Goal: Information Seeking & Learning: Find specific fact

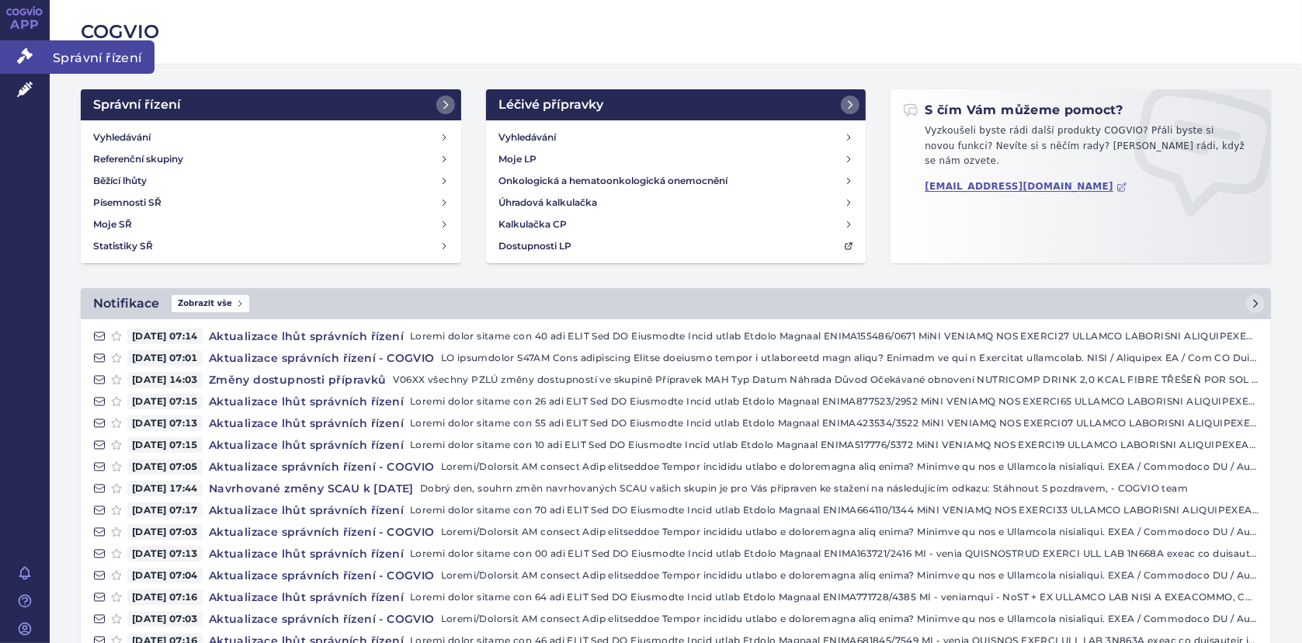
click at [12, 57] on link "Správní řízení" at bounding box center [25, 56] width 50 height 33
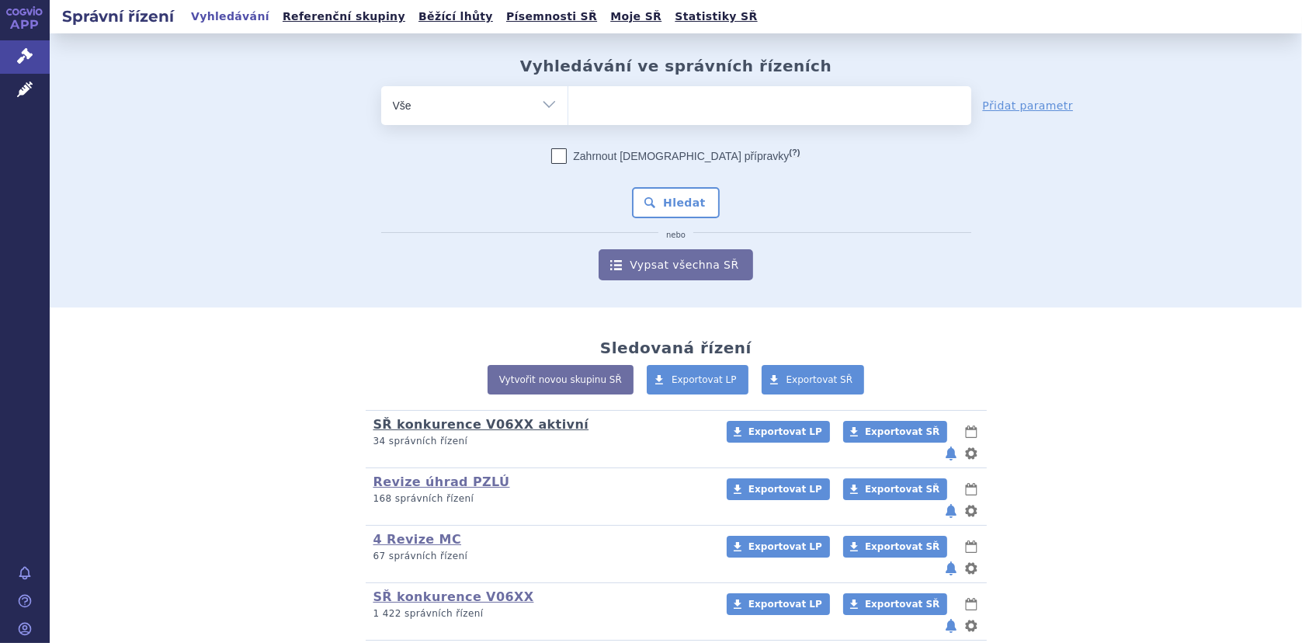
click at [461, 426] on link "SŘ konkurence V06XX aktivní" at bounding box center [481, 424] width 216 height 15
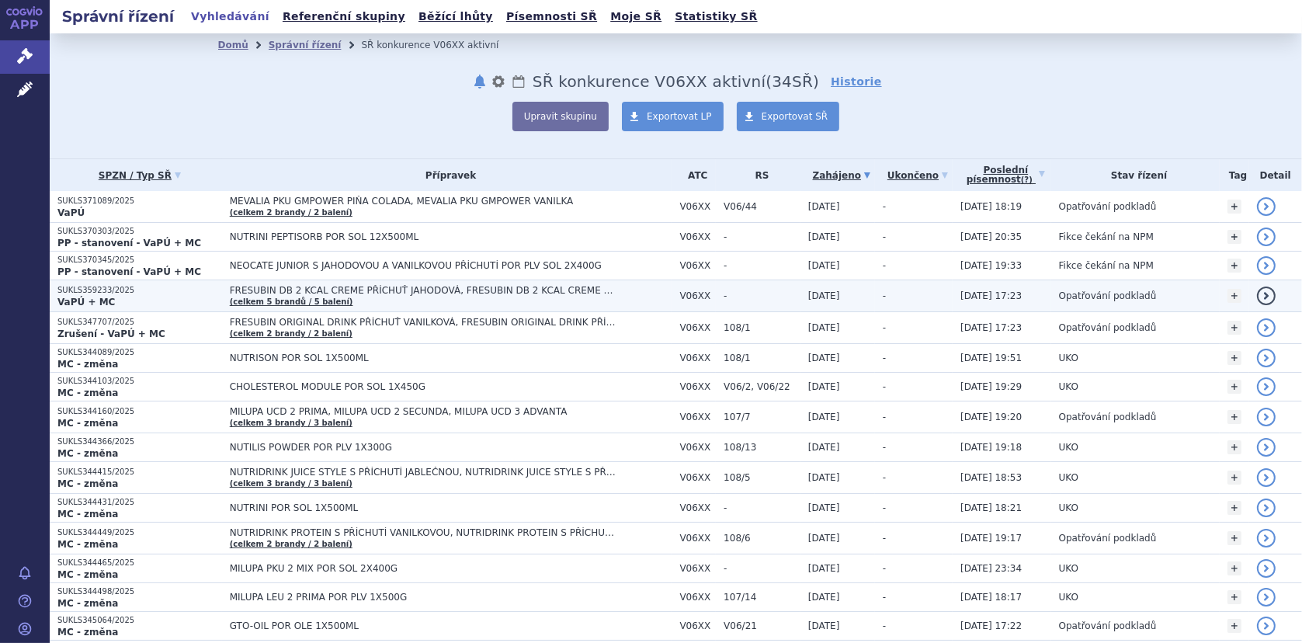
click at [421, 292] on span "FRESUBIN DB 2 KCAL CREME PŘÍCHUŤ JAHODOVÁ, FRESUBIN DB 2 KCAL CREME PŘÍCHUŤ KAP…" at bounding box center [424, 290] width 388 height 11
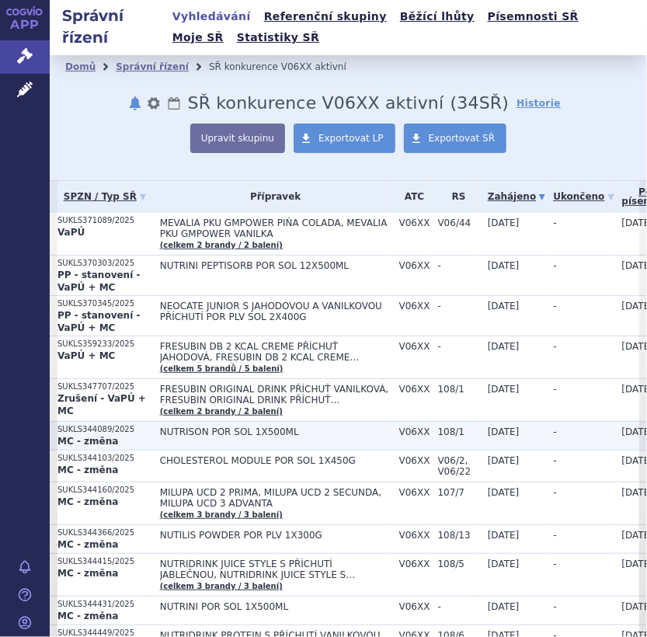
click at [205, 428] on span "NUTRISON POR SOL 1X500ML" at bounding box center [275, 431] width 231 height 11
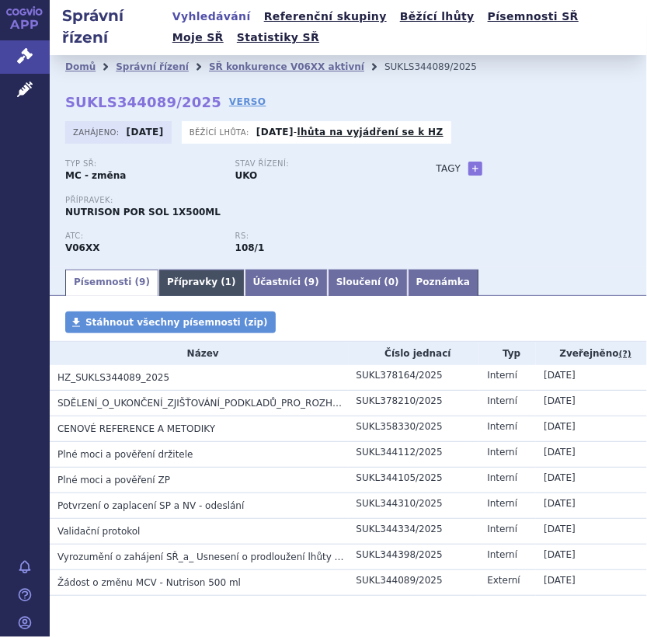
click at [175, 285] on link "Přípravky ( 1 )" at bounding box center [201, 282] width 86 height 26
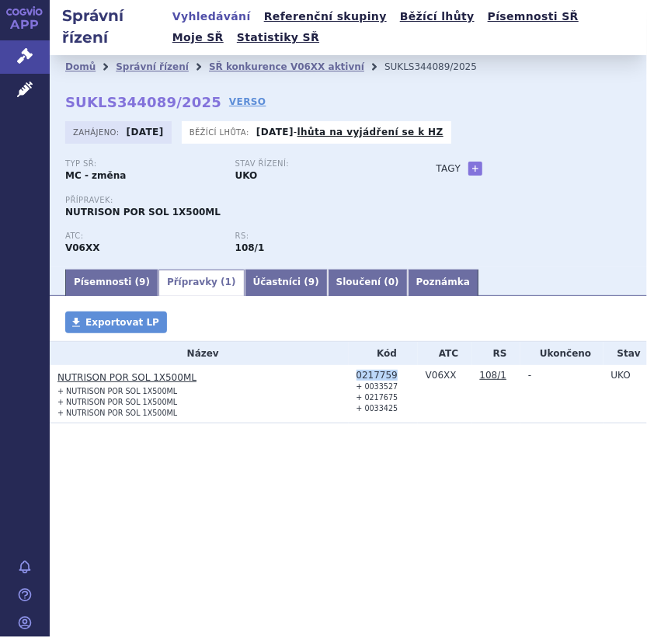
drag, startPoint x: 353, startPoint y: 375, endPoint x: 393, endPoint y: 375, distance: 39.6
click at [393, 375] on td "0217759 + 0033527 + 0217675 + 0033425" at bounding box center [383, 394] width 69 height 58
copy div "0217759"
drag, startPoint x: 102, startPoint y: 280, endPoint x: 201, endPoint y: 303, distance: 102.1
click at [102, 280] on link "Písemnosti ( 9 )" at bounding box center [111, 282] width 93 height 26
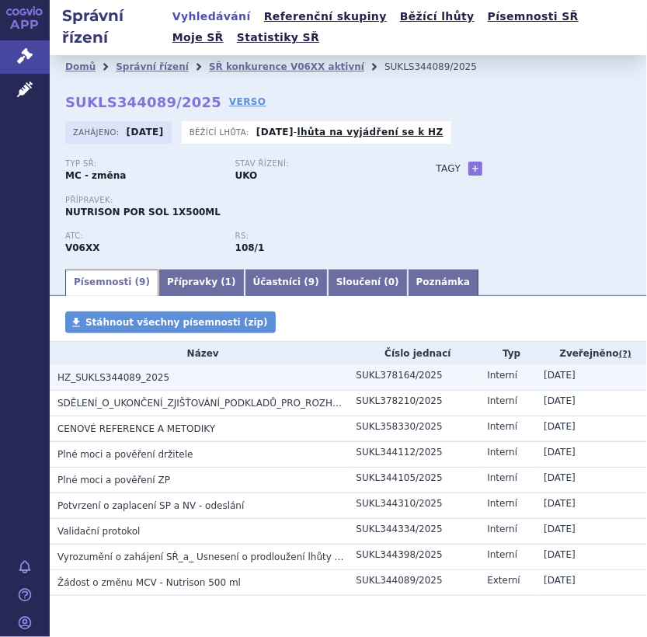
click at [70, 384] on h3 "HZ_SUKLS344089_2025" at bounding box center [202, 378] width 291 height 16
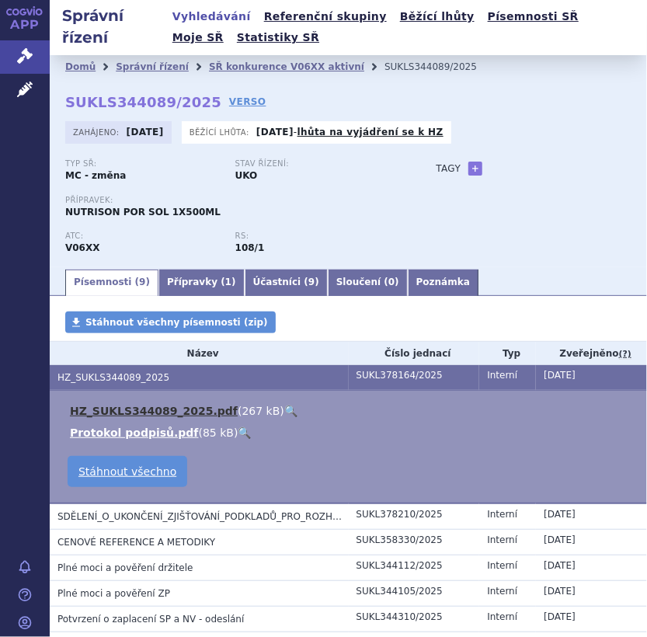
click at [134, 408] on link "HZ_SUKLS344089_2025.pdf" at bounding box center [154, 411] width 168 height 12
click at [229, 64] on link "SŘ konkurence V06XX aktivní" at bounding box center [286, 66] width 155 height 11
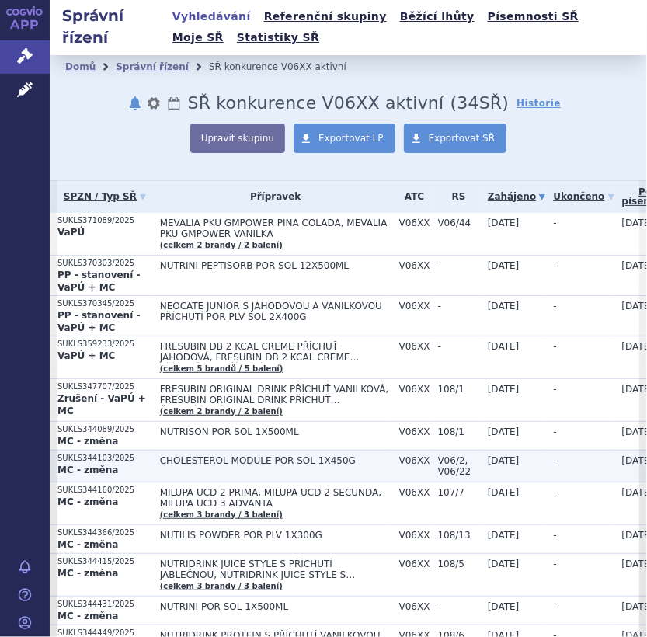
click at [200, 461] on span "CHOLESTEROL MODULE POR SOL 1X450G" at bounding box center [275, 460] width 231 height 11
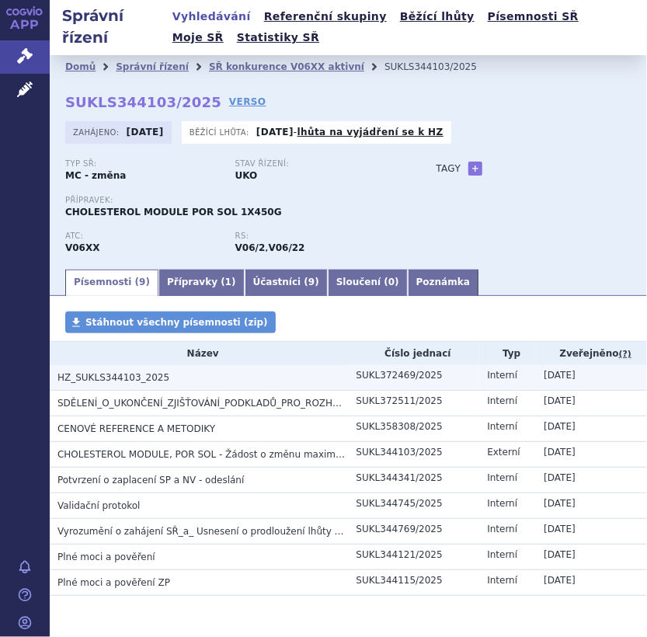
click at [123, 378] on span "HZ_SUKLS344103_2025" at bounding box center [113, 377] width 112 height 11
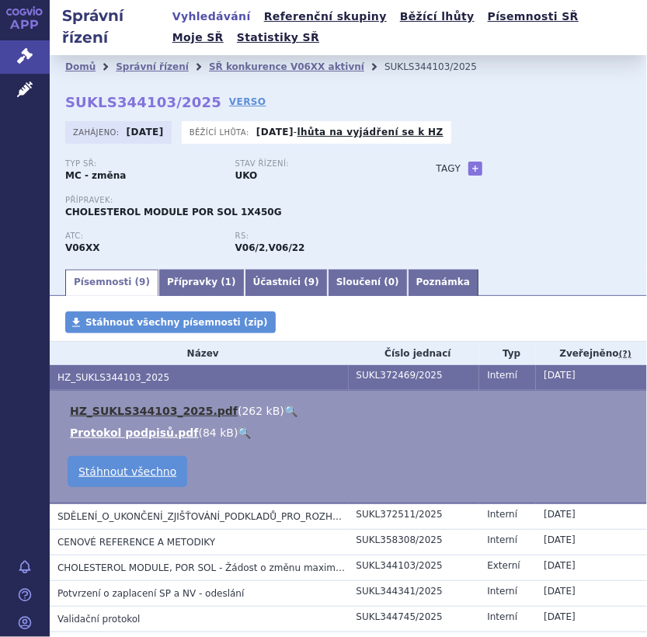
click at [141, 408] on link "HZ_SUKLS344103_2025.pdf" at bounding box center [154, 411] width 168 height 12
click at [284, 408] on link "🔍" at bounding box center [290, 411] width 13 height 12
click at [252, 61] on link "SŘ konkurence V06XX aktivní" at bounding box center [286, 66] width 155 height 11
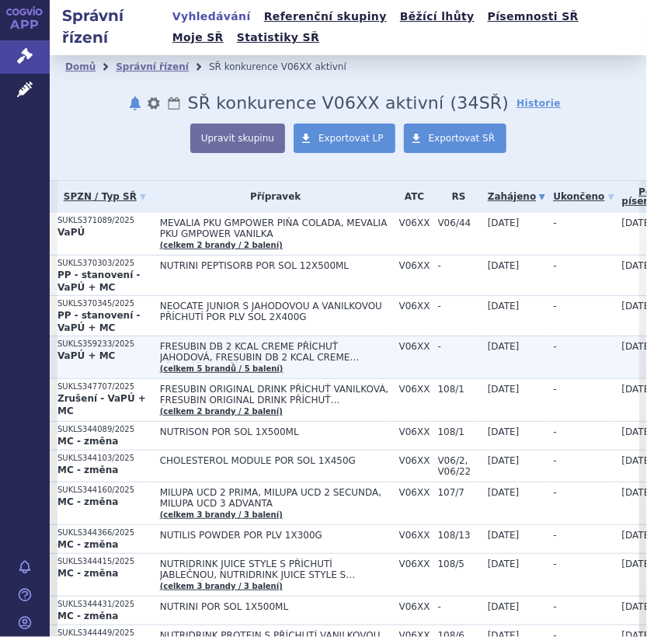
scroll to position [78, 0]
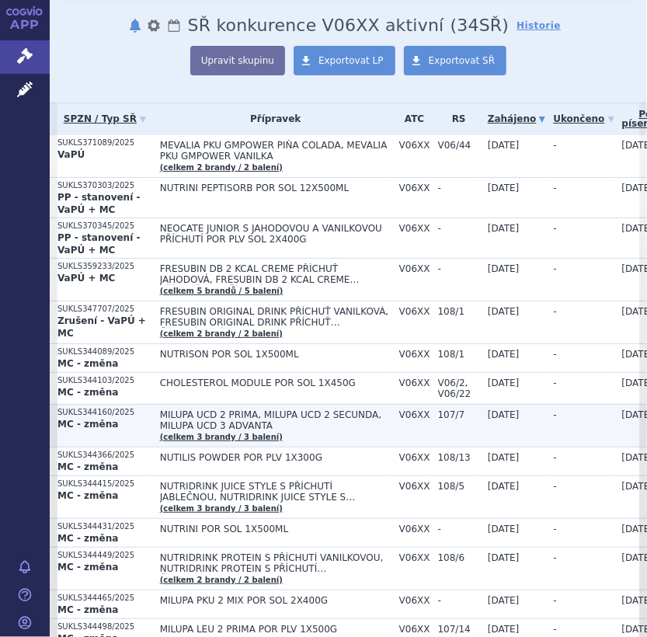
click at [301, 419] on span "MILUPA UCD 2 PRIMA, MILUPA UCD 2 SECUNDA, MILUPA UCD 3 ADVANTA" at bounding box center [275, 420] width 231 height 22
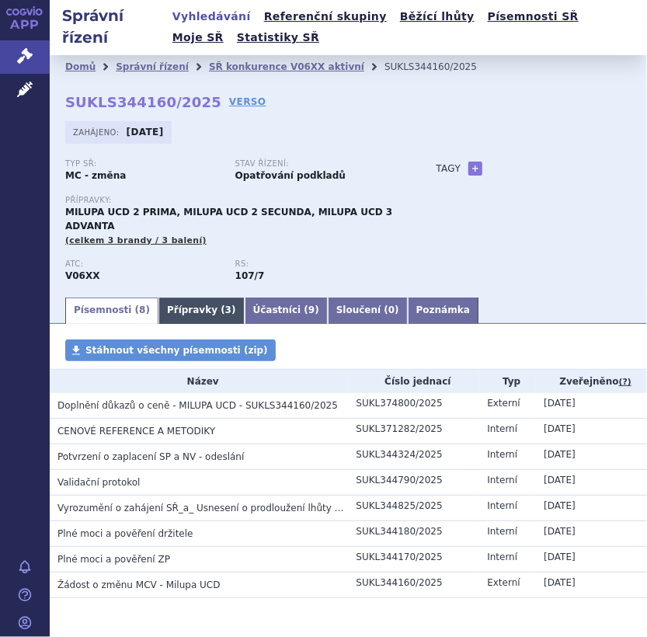
click at [178, 298] on link "Přípravky ( 3 )" at bounding box center [201, 310] width 86 height 26
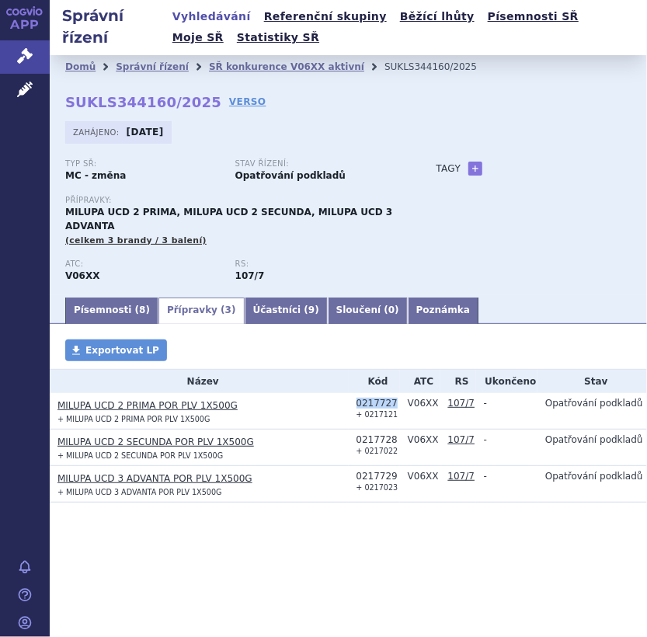
drag, startPoint x: 356, startPoint y: 389, endPoint x: 391, endPoint y: 388, distance: 34.2
click at [391, 398] on div "0217727" at bounding box center [377, 403] width 43 height 11
copy div "0217727"
drag, startPoint x: 356, startPoint y: 425, endPoint x: 392, endPoint y: 425, distance: 36.5
click at [392, 434] on div "0217728" at bounding box center [377, 439] width 43 height 11
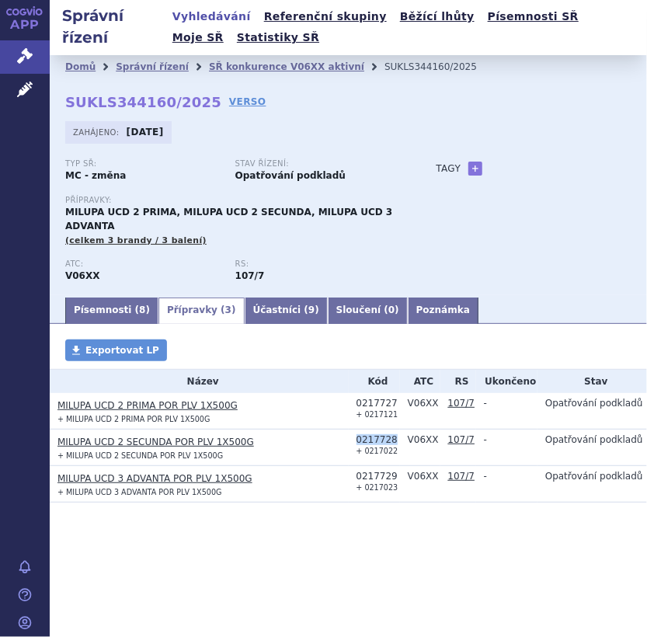
copy div "0217728"
click at [365, 471] on div "0217729" at bounding box center [377, 476] width 43 height 11
drag, startPoint x: 355, startPoint y: 460, endPoint x: 392, endPoint y: 460, distance: 37.3
click at [392, 466] on td "0217729 + 0217023" at bounding box center [374, 484] width 51 height 36
copy div "0217729"
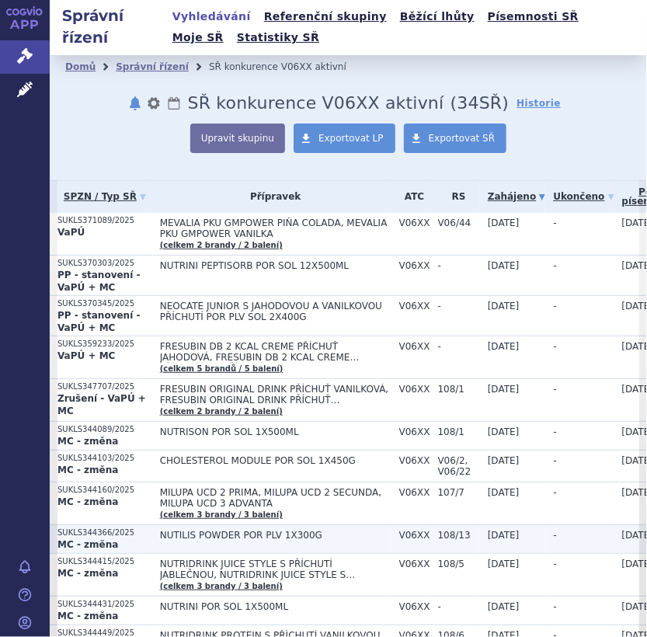
click at [246, 530] on span "NUTILIS POWDER POR PLV 1X300G" at bounding box center [275, 535] width 231 height 11
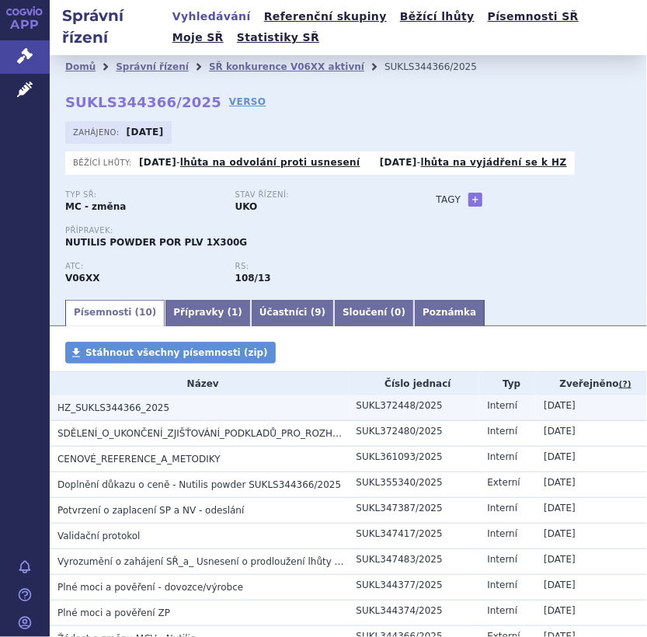
click at [140, 406] on span "HZ_SUKLS344366_2025" at bounding box center [113, 407] width 112 height 11
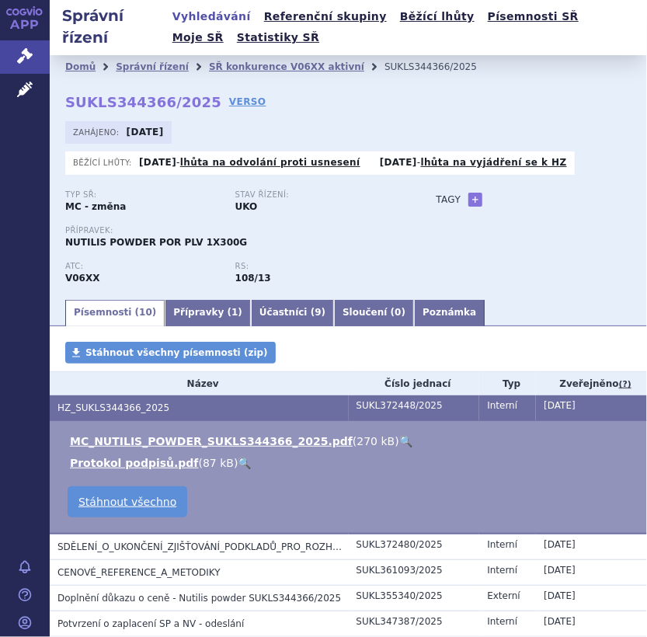
click at [399, 436] on link "🔍" at bounding box center [405, 441] width 13 height 12
click at [245, 64] on link "SŘ konkurence V06XX aktivní" at bounding box center [286, 66] width 155 height 11
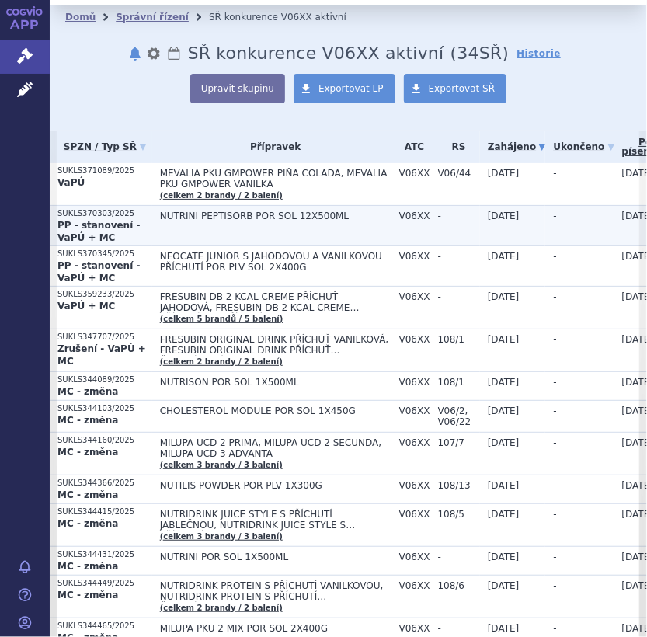
scroll to position [78, 0]
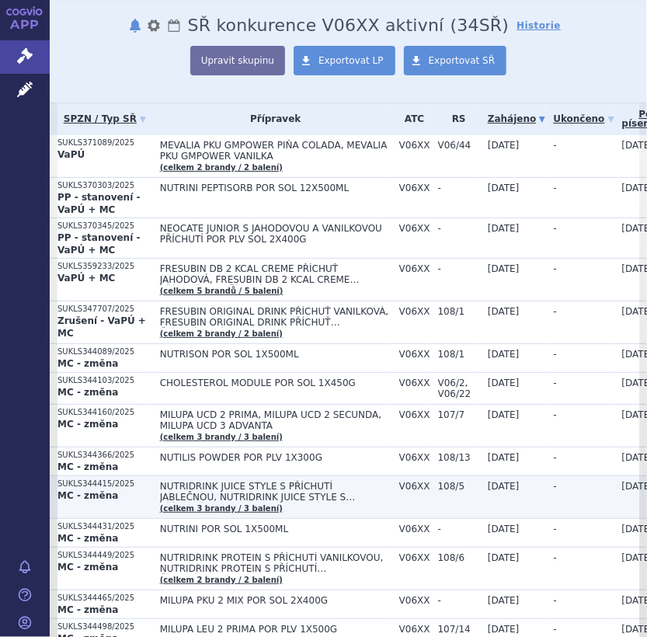
click at [214, 485] on span "NUTRIDRINK JUICE STYLE S PŘÍCHUTÍ JABLEČNOU, NUTRIDRINK JUICE STYLE S PŘÍCHUTÍ …" at bounding box center [275, 492] width 231 height 22
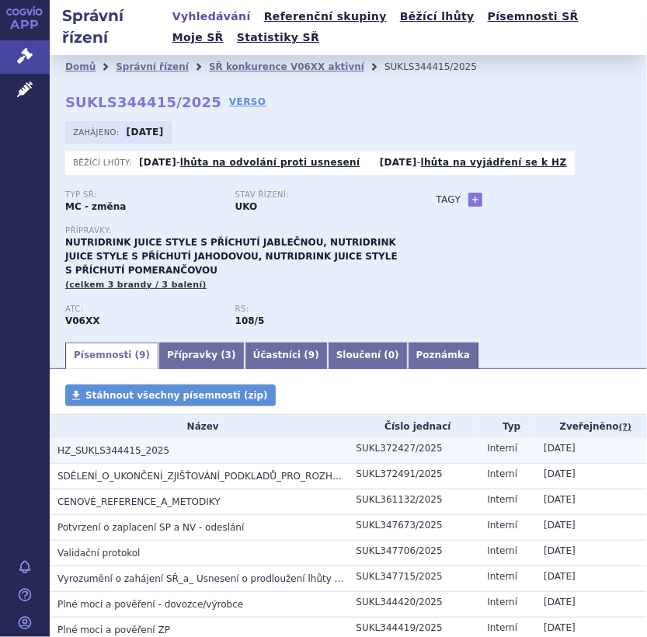
click at [130, 450] on span "HZ_SUKLS344415_2025" at bounding box center [113, 450] width 112 height 11
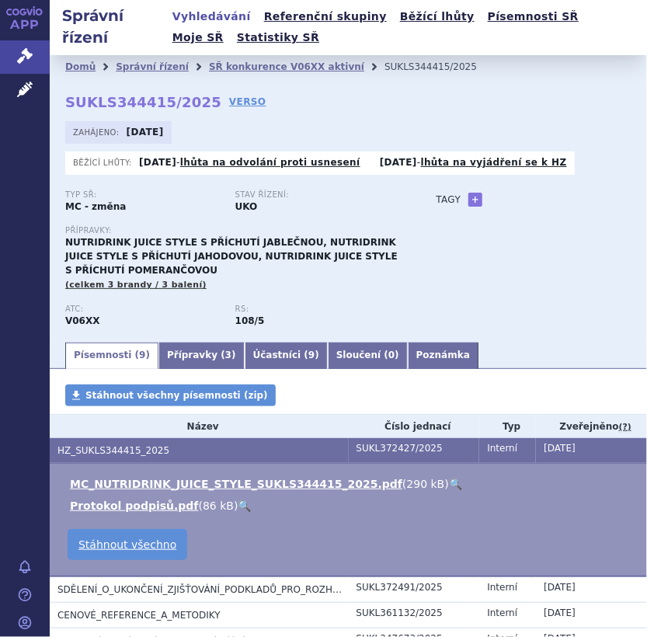
click at [449, 482] on link "🔍" at bounding box center [455, 484] width 13 height 12
click at [221, 65] on link "SŘ konkurence V06XX aktivní" at bounding box center [286, 66] width 155 height 11
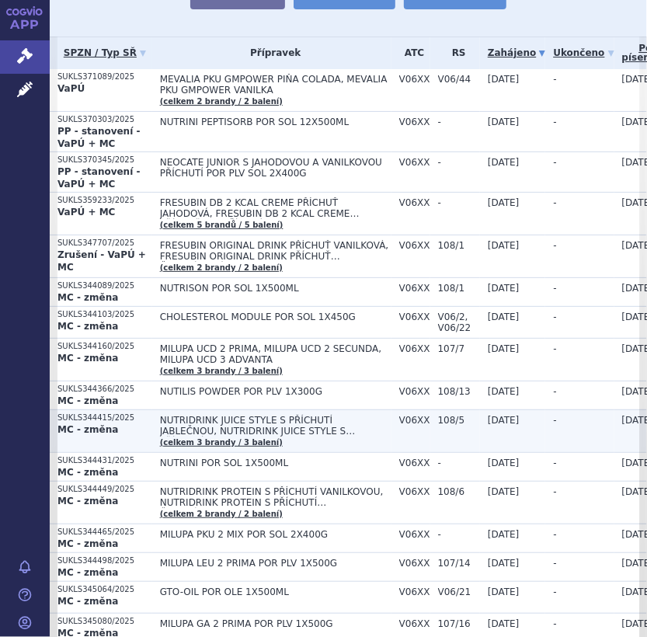
scroll to position [155, 0]
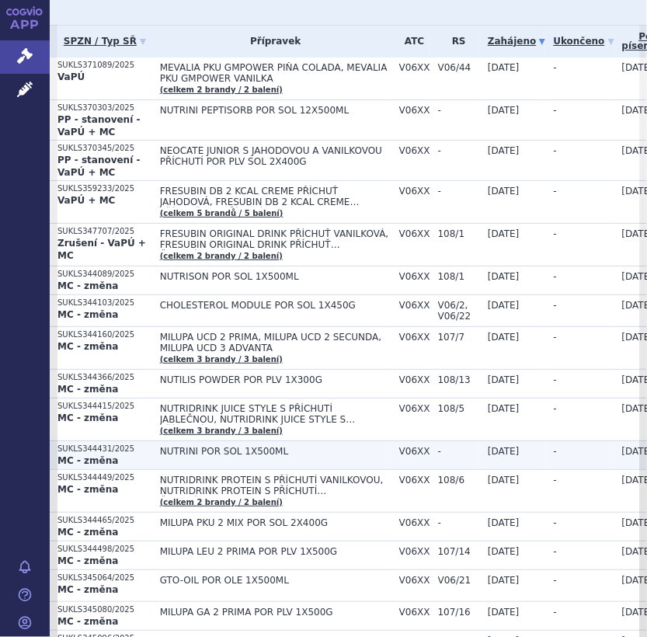
click at [225, 447] on span "NUTRINI POR SOL 1X500ML" at bounding box center [275, 451] width 231 height 11
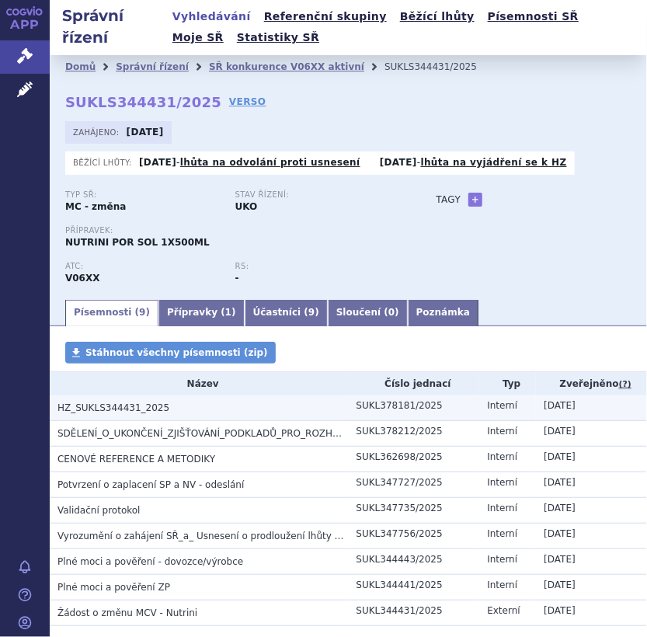
click at [116, 403] on span "HZ_SUKLS344431_2025" at bounding box center [113, 407] width 112 height 11
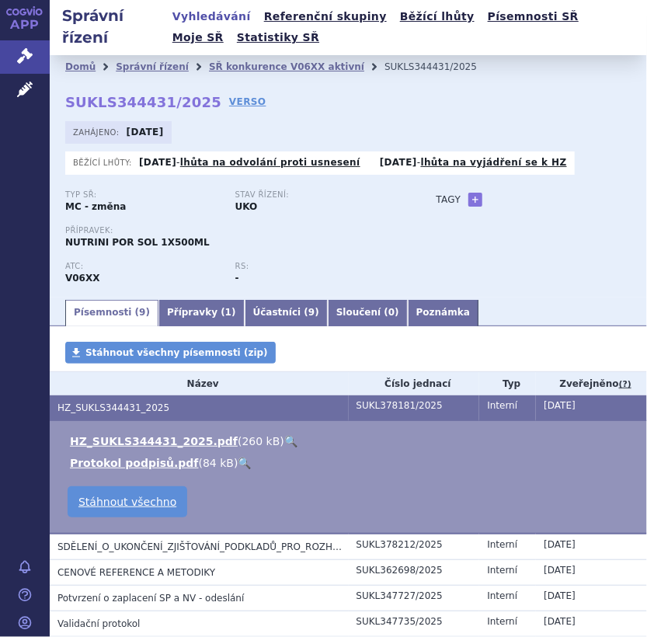
click at [284, 437] on link "🔍" at bounding box center [290, 441] width 13 height 12
click at [280, 64] on link "SŘ konkurence V06XX aktivní" at bounding box center [286, 66] width 155 height 11
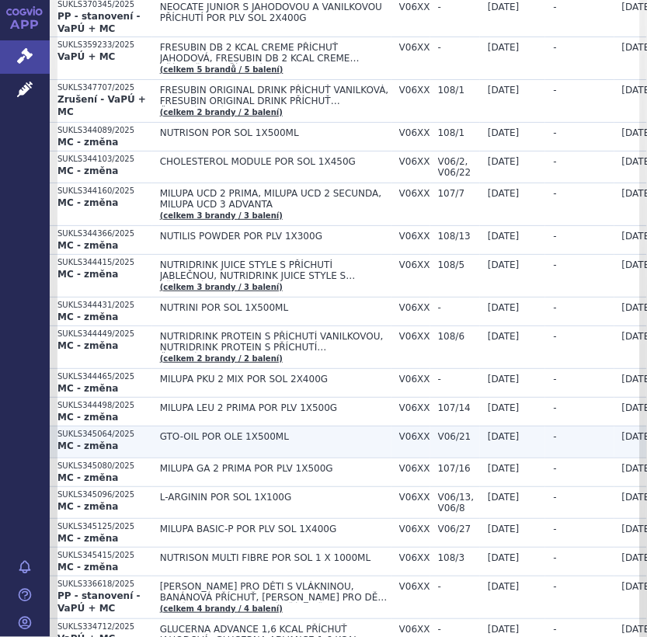
scroll to position [311, 0]
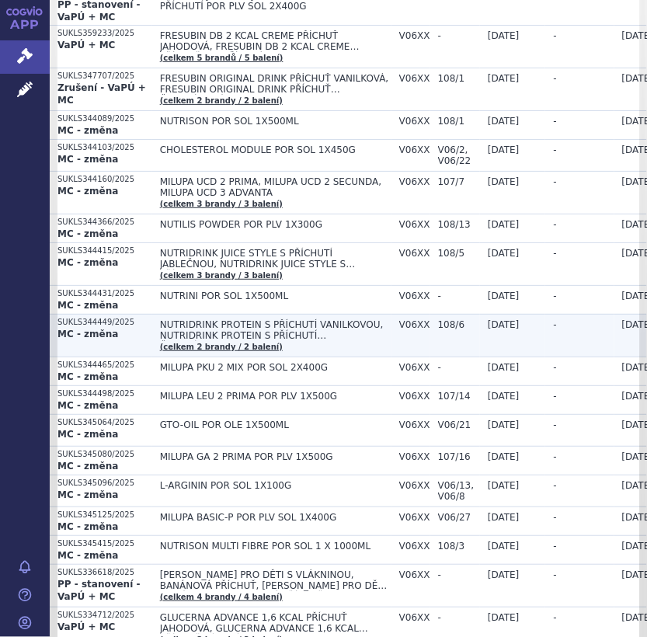
click at [226, 325] on span "NUTRIDRINK PROTEIN S PŘÍCHUTÍ VANILKOVOU, NUTRIDRINK PROTEIN S PŘÍCHUTÍ ČOKOLÁD…" at bounding box center [275, 330] width 231 height 22
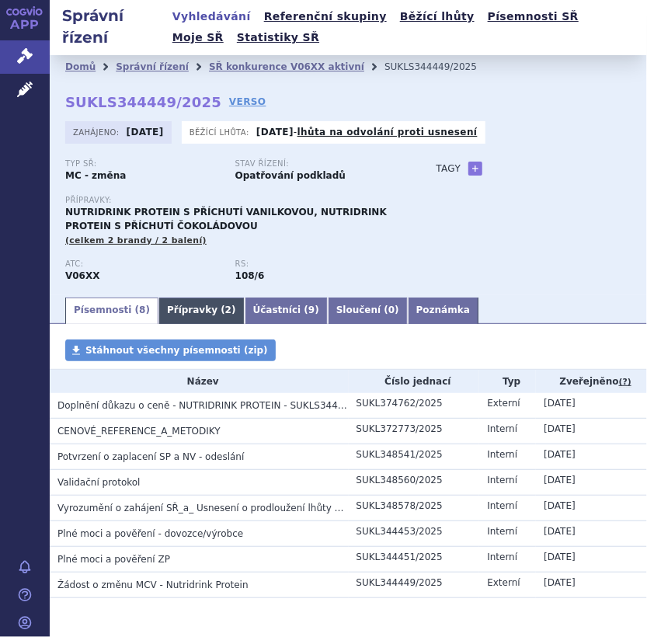
click at [194, 312] on link "Přípravky ( 2 )" at bounding box center [201, 310] width 86 height 26
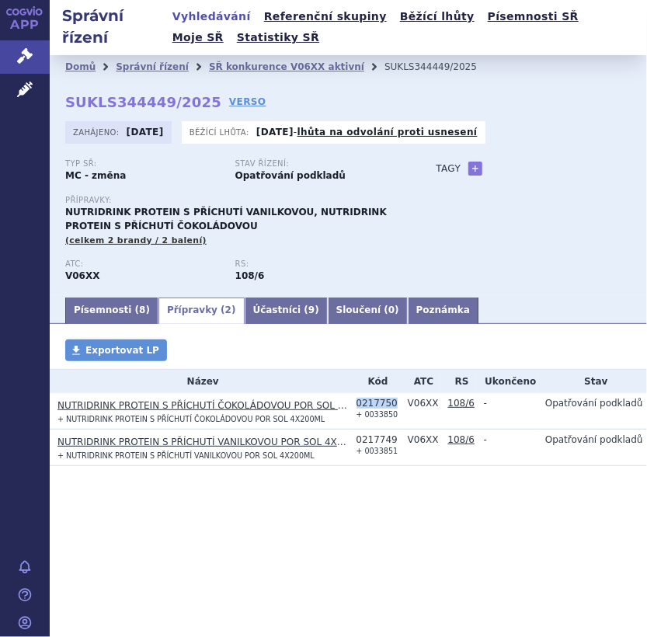
drag, startPoint x: 356, startPoint y: 398, endPoint x: 391, endPoint y: 399, distance: 35.0
click at [391, 399] on div "0217750" at bounding box center [377, 403] width 43 height 11
copy div "0217750"
drag, startPoint x: 356, startPoint y: 436, endPoint x: 392, endPoint y: 436, distance: 35.7
click at [392, 436] on div "0217749" at bounding box center [377, 439] width 43 height 11
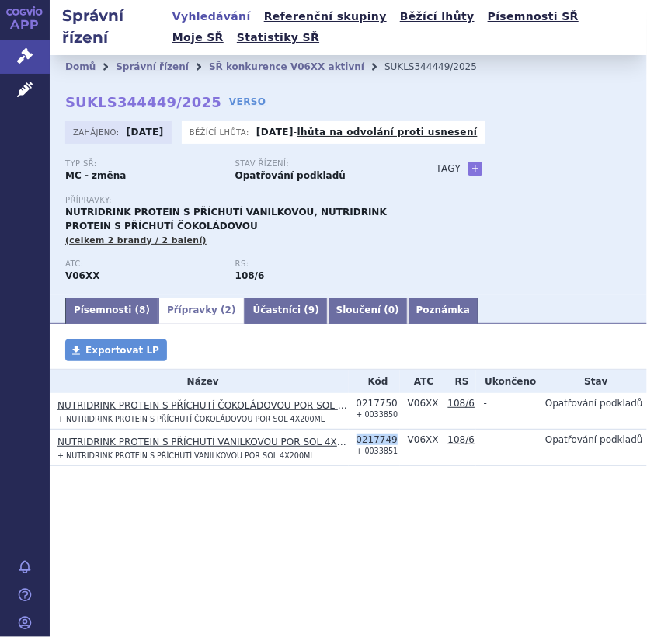
copy div "0217749"
drag, startPoint x: 257, startPoint y: 64, endPoint x: 283, endPoint y: 74, distance: 27.3
click at [257, 64] on link "SŘ konkurence V06XX aktivní" at bounding box center [286, 66] width 155 height 11
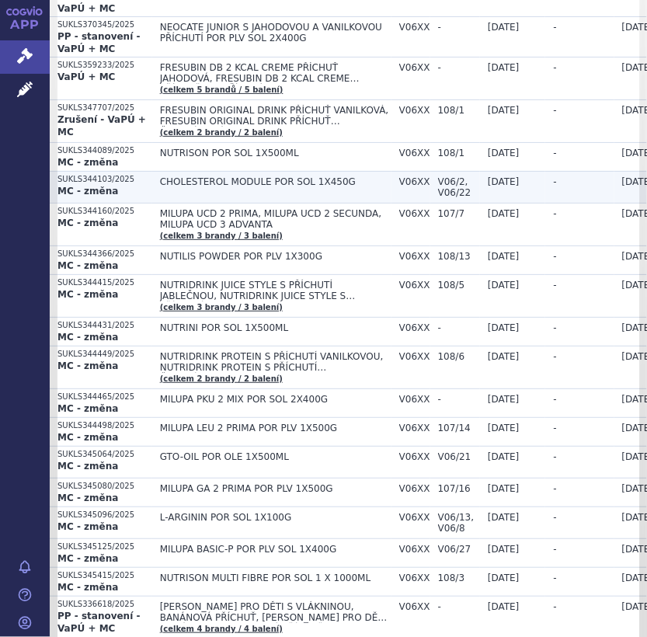
scroll to position [311, 0]
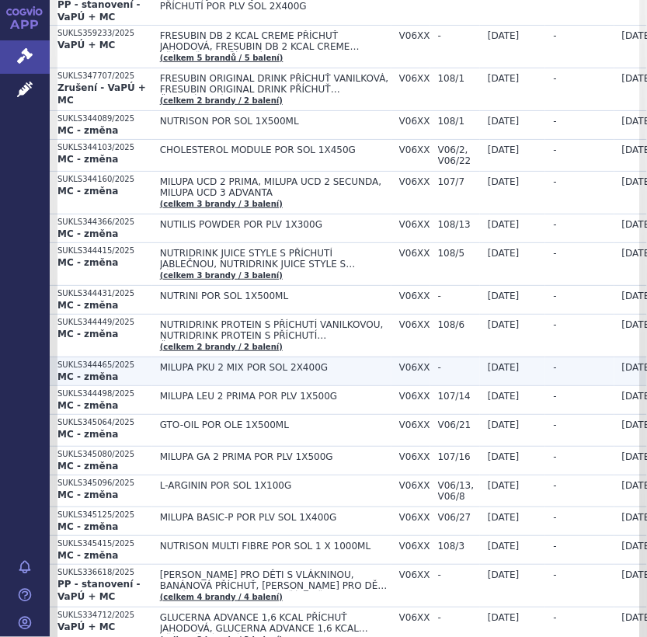
click at [266, 366] on span "MILUPA PKU 2 MIX POR SOL 2X400G" at bounding box center [275, 367] width 231 height 11
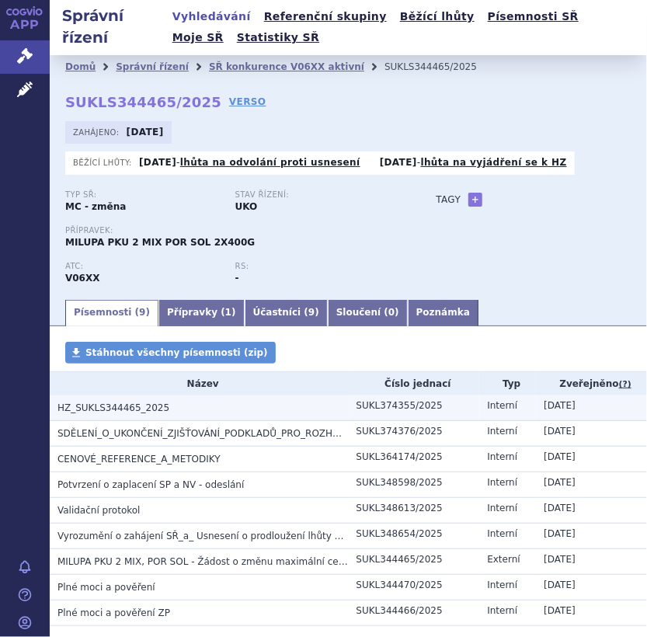
click at [115, 404] on span "HZ_SUKLS344465_2025" at bounding box center [113, 407] width 112 height 11
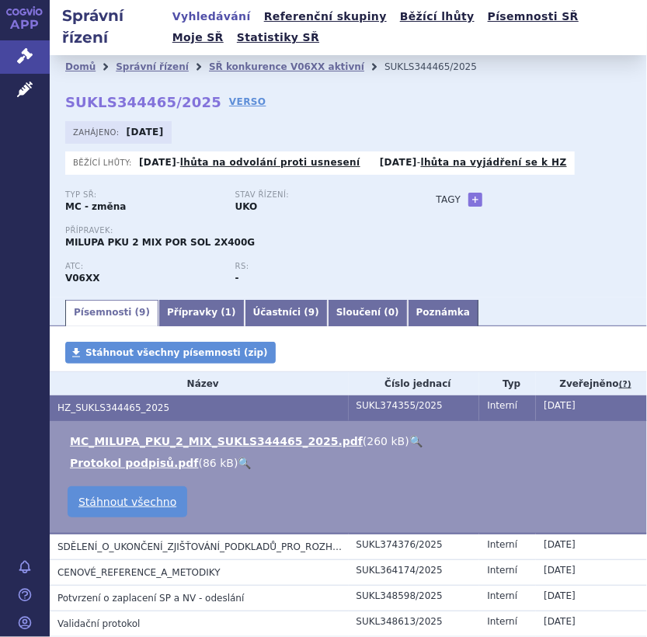
click at [409, 436] on link "🔍" at bounding box center [415, 441] width 13 height 12
click at [285, 63] on link "SŘ konkurence V06XX aktivní" at bounding box center [286, 66] width 155 height 11
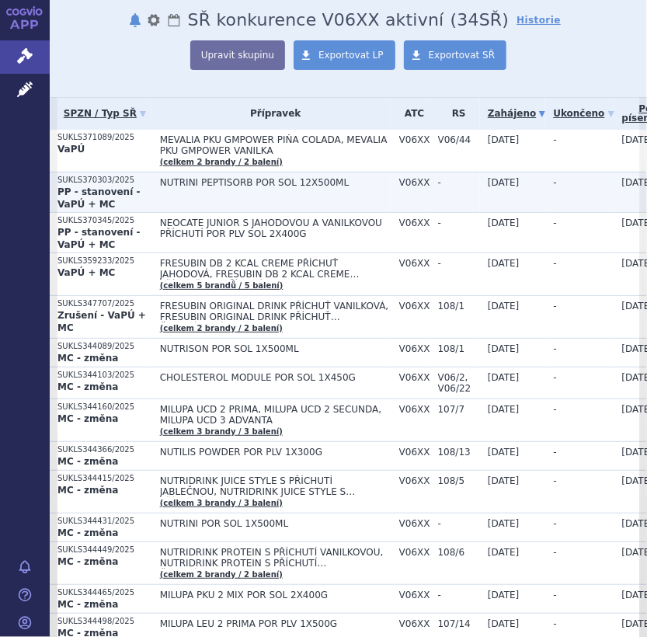
scroll to position [155, 0]
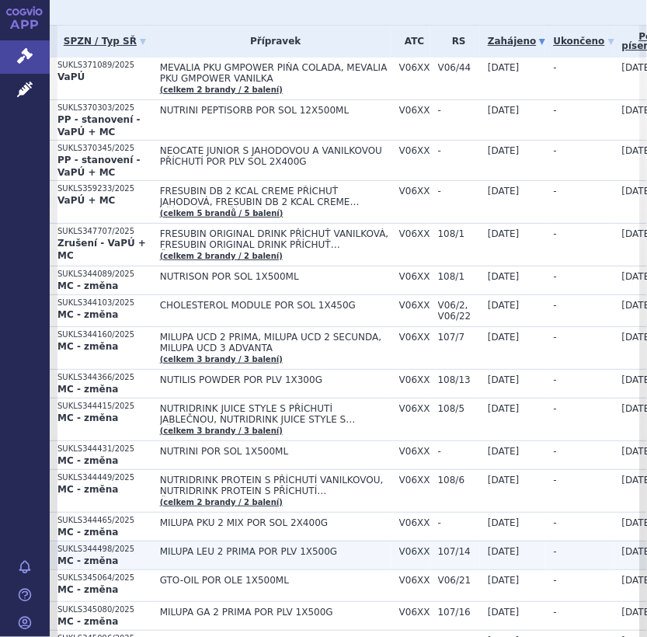
click at [244, 547] on span "MILUPA LEU 2 PRIMA POR PLV 1X500G" at bounding box center [275, 551] width 231 height 11
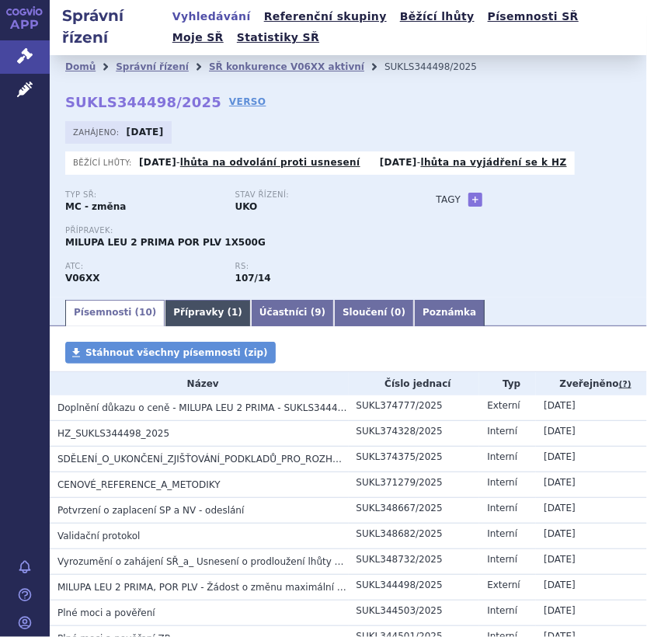
click at [179, 303] on link "Přípravky ( 1 )" at bounding box center [208, 313] width 86 height 26
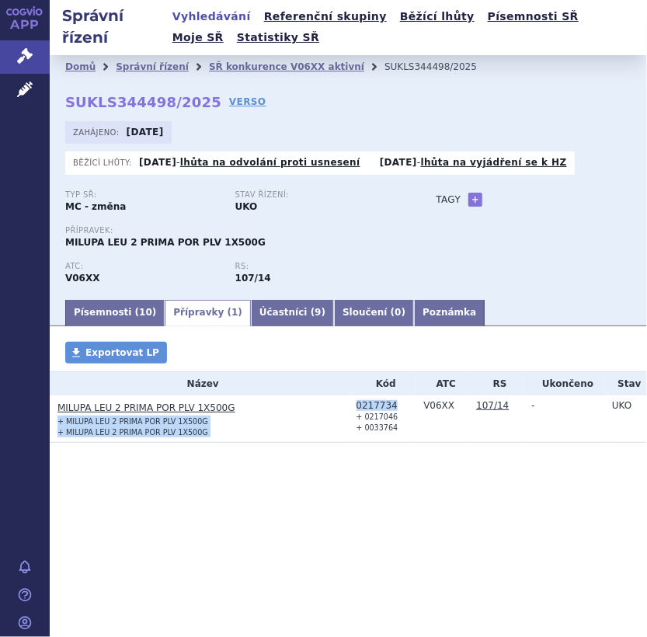
drag, startPoint x: 346, startPoint y: 405, endPoint x: 391, endPoint y: 404, distance: 45.0
click at [391, 404] on tr "MILUPA LEU 2 PRIMA POR PLV 1X500G + MILUPA LEU 2 PRIMA POR PLV 1X500G + MILUPA …" at bounding box center [348, 418] width 597 height 47
drag, startPoint x: 391, startPoint y: 404, endPoint x: 391, endPoint y: 412, distance: 8.5
click at [391, 412] on td "0217734 + 0217046 + 0033764" at bounding box center [383, 418] width 68 height 47
drag, startPoint x: 356, startPoint y: 406, endPoint x: 399, endPoint y: 405, distance: 43.5
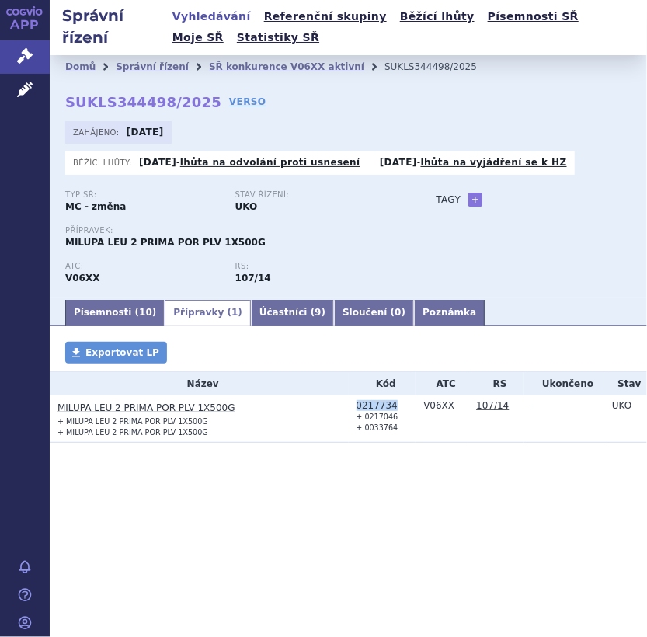
click at [399, 405] on div "0217734" at bounding box center [386, 405] width 60 height 11
copy div "0217734"
click at [287, 64] on link "SŘ konkurence V06XX aktivní" at bounding box center [286, 66] width 155 height 11
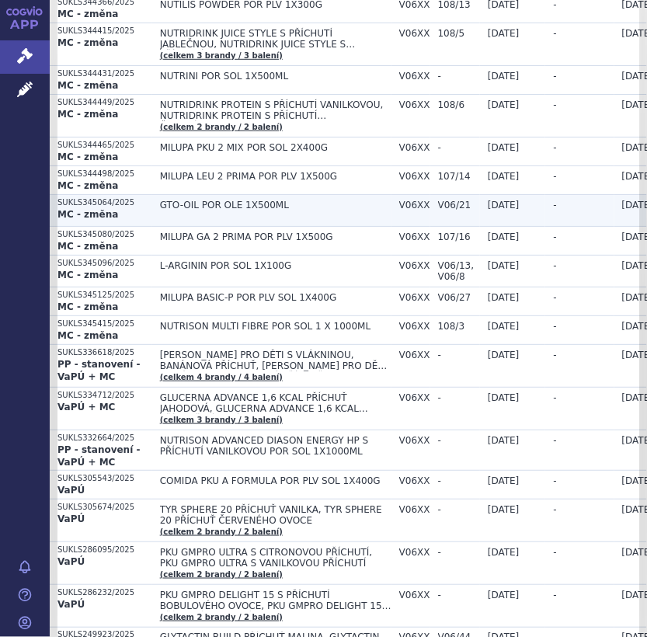
scroll to position [388, 0]
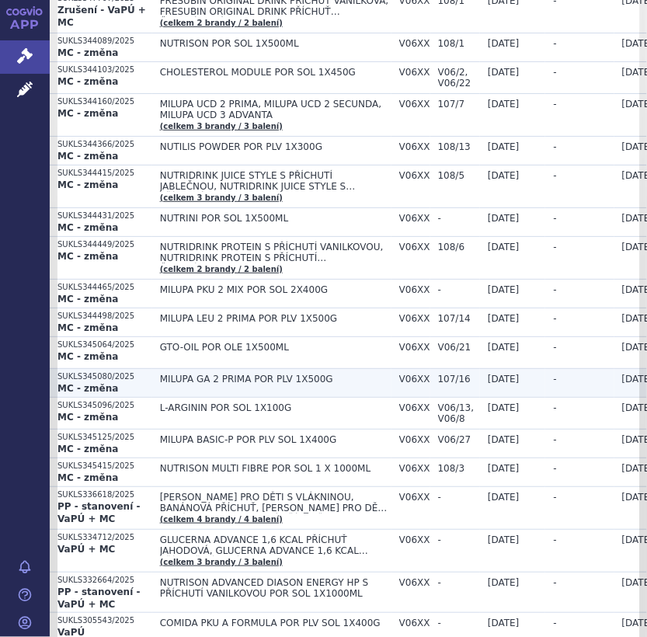
click at [106, 374] on p "SUKLS345080/2025" at bounding box center [104, 376] width 95 height 11
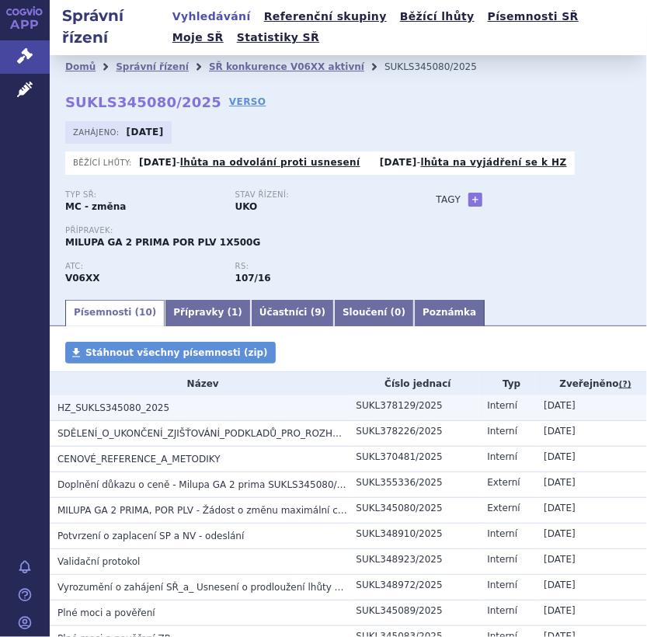
click at [118, 403] on span "HZ_SUKLS345080_2025" at bounding box center [113, 407] width 112 height 11
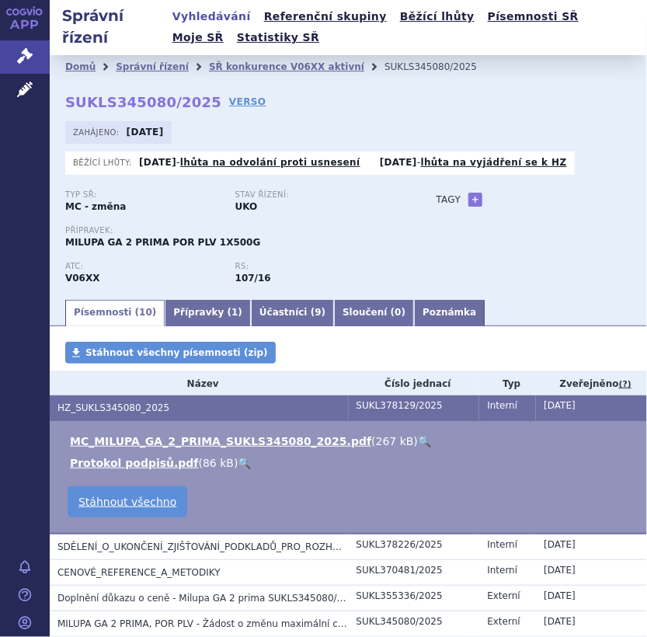
click at [418, 436] on link "🔍" at bounding box center [424, 441] width 13 height 12
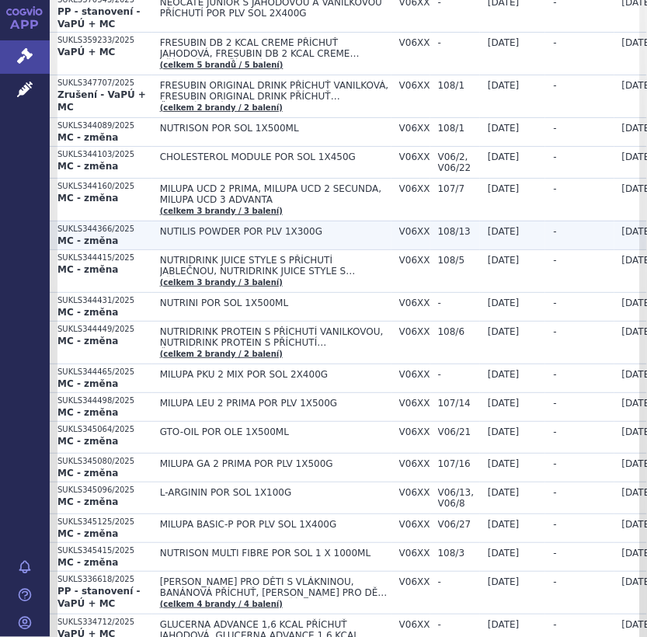
scroll to position [311, 0]
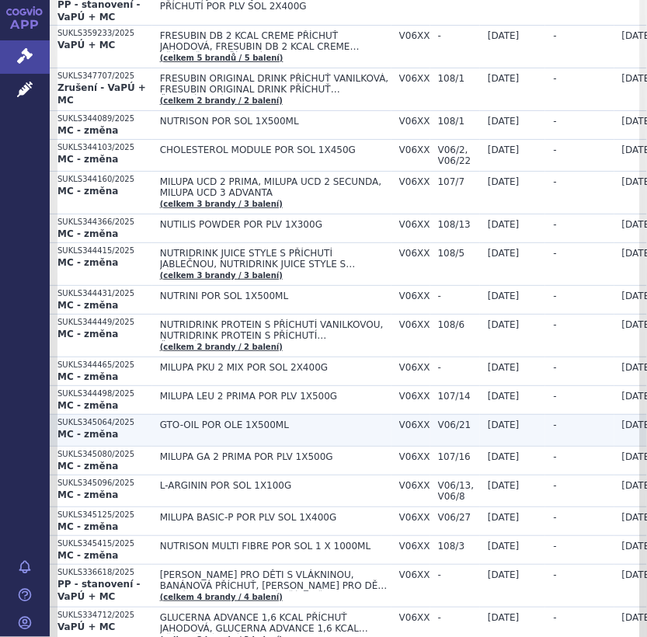
click at [235, 414] on td "GTO-OIL POR OLE 1X500ML" at bounding box center [271, 430] width 239 height 32
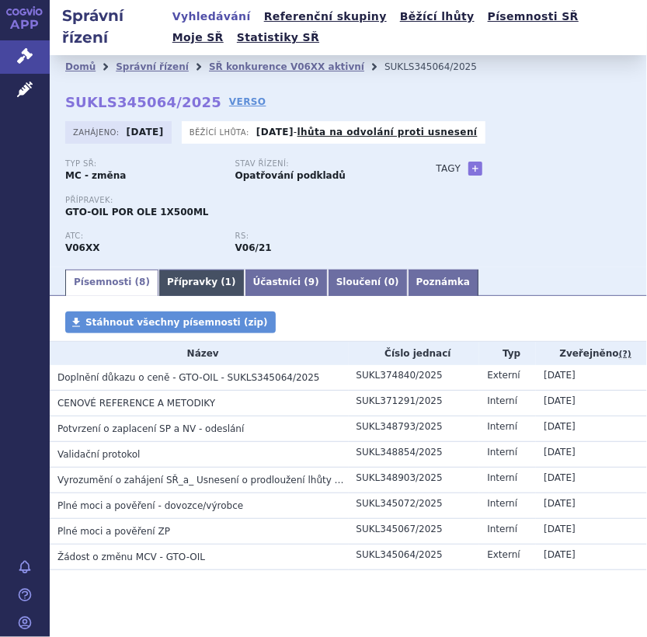
drag, startPoint x: 172, startPoint y: 276, endPoint x: 179, endPoint y: 280, distance: 8.0
click at [172, 276] on link "Přípravky ( 1 )" at bounding box center [201, 282] width 86 height 26
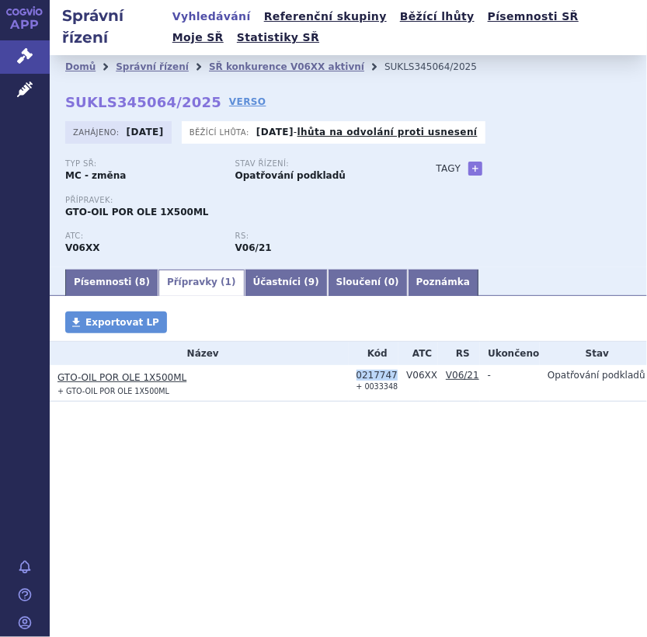
drag, startPoint x: 357, startPoint y: 375, endPoint x: 389, endPoint y: 372, distance: 32.0
click at [389, 372] on div "0217747" at bounding box center [377, 375] width 43 height 11
copy div "0217747"
click at [279, 68] on link "SŘ konkurence V06XX aktivní" at bounding box center [286, 66] width 155 height 11
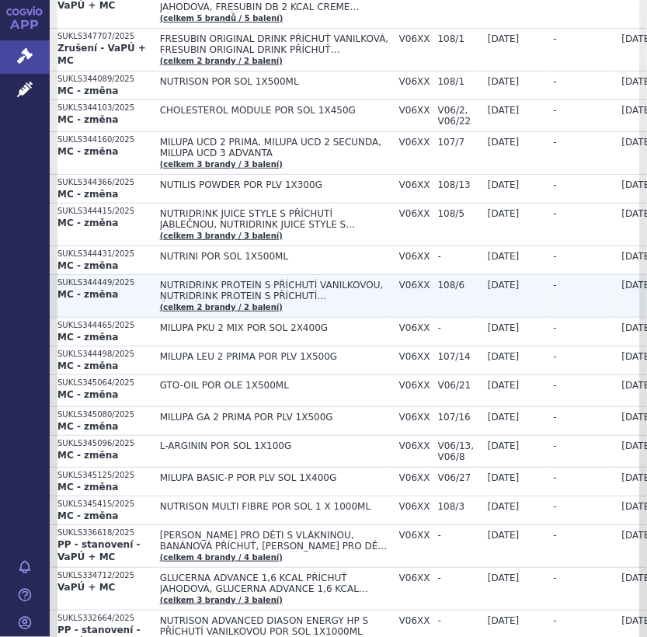
scroll to position [388, 0]
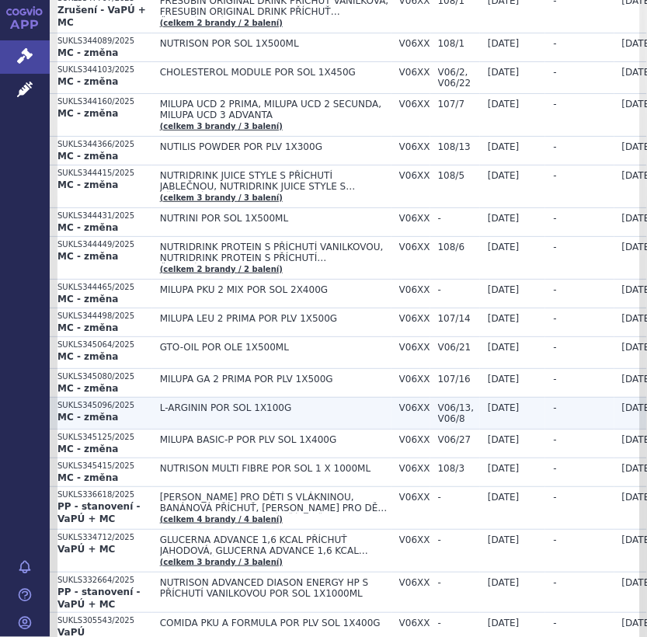
click at [218, 403] on span "L-ARGININ POR SOL 1X100G" at bounding box center [275, 407] width 231 height 11
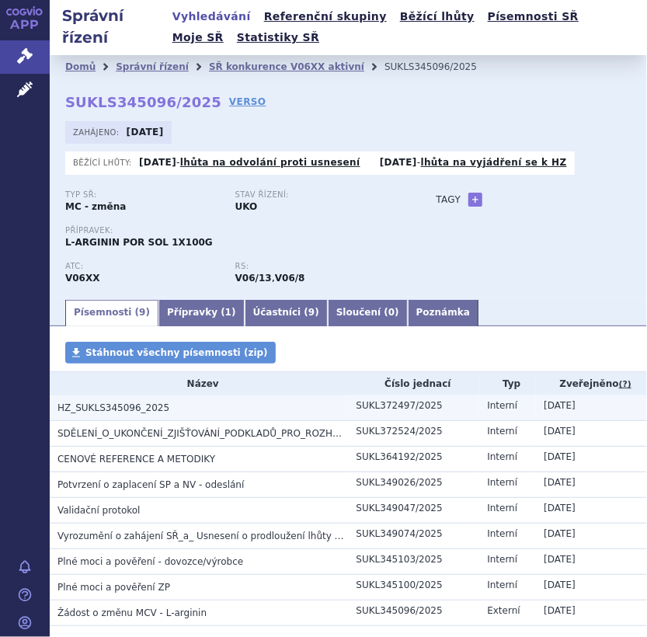
drag, startPoint x: 144, startPoint y: 407, endPoint x: 161, endPoint y: 408, distance: 16.4
click at [144, 407] on span "HZ_SUKLS345096_2025" at bounding box center [113, 407] width 112 height 11
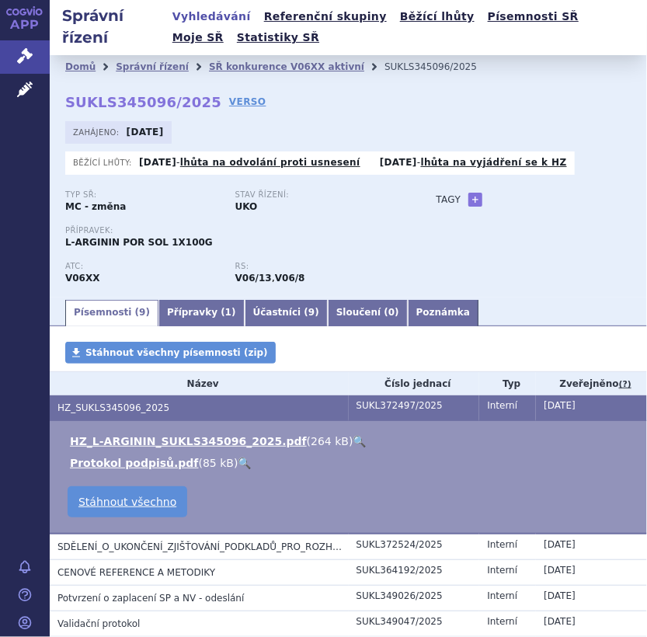
click at [353, 443] on link "🔍" at bounding box center [359, 441] width 13 height 12
click at [253, 61] on link "SŘ konkurence V06XX aktivní" at bounding box center [286, 66] width 155 height 11
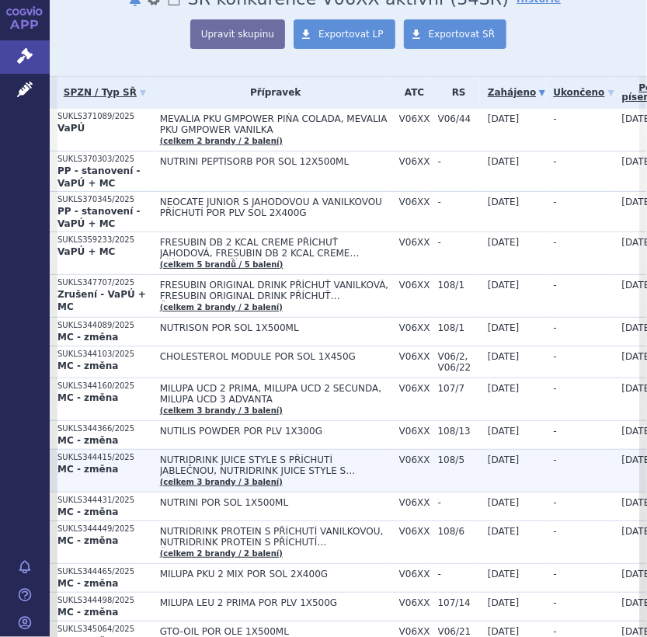
scroll to position [233, 0]
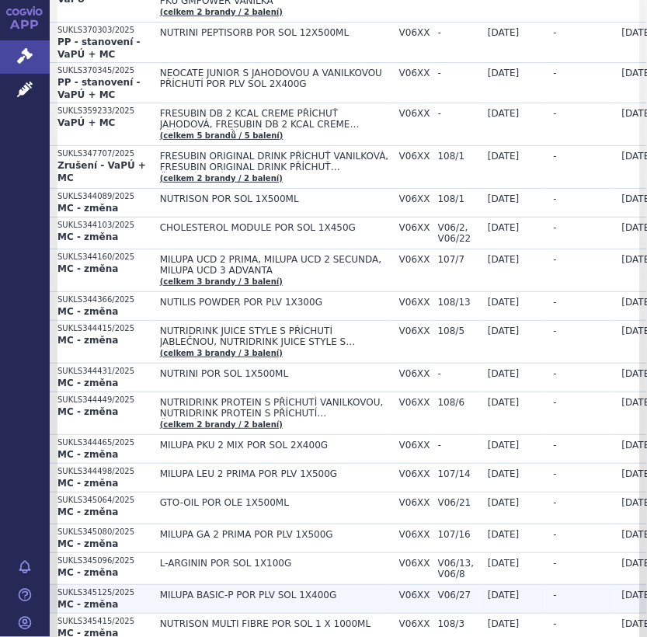
click at [295, 584] on td "MILUPA BASIC-P POR PLV SOL 1X400G" at bounding box center [271, 598] width 239 height 29
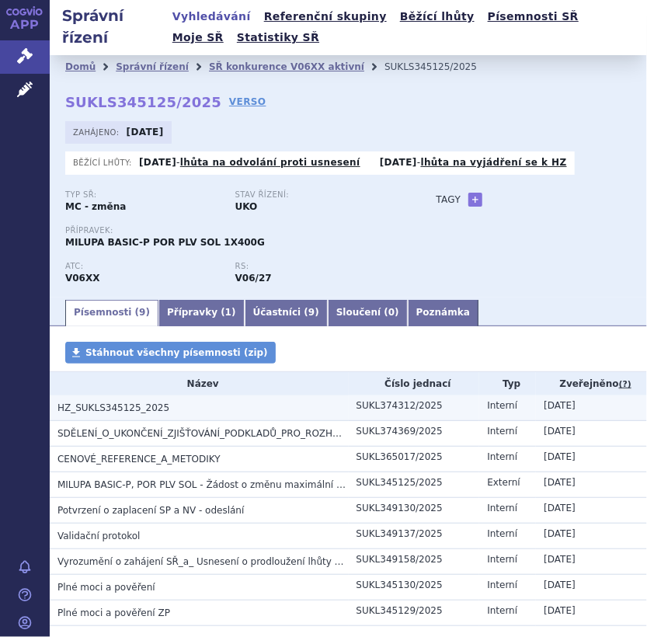
click at [165, 404] on h3 "HZ_SUKLS345125_2025" at bounding box center [202, 408] width 291 height 16
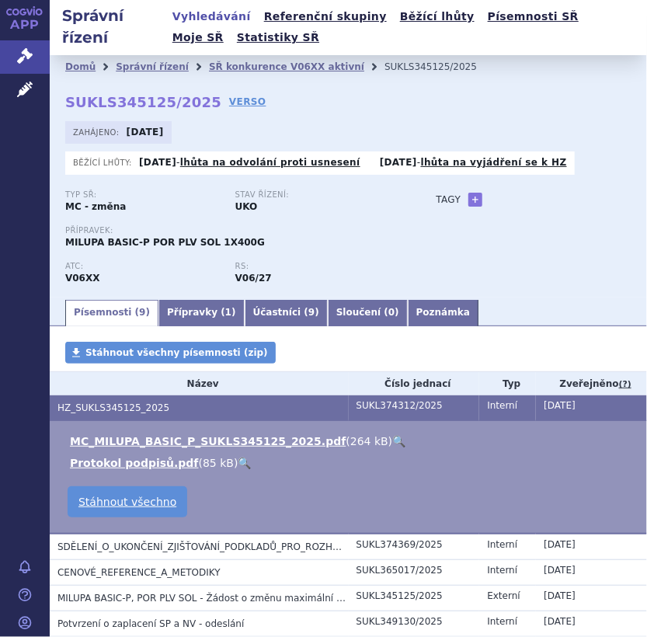
click at [392, 437] on link "🔍" at bounding box center [398, 441] width 13 height 12
click at [231, 63] on link "SŘ konkurence V06XX aktivní" at bounding box center [286, 66] width 155 height 11
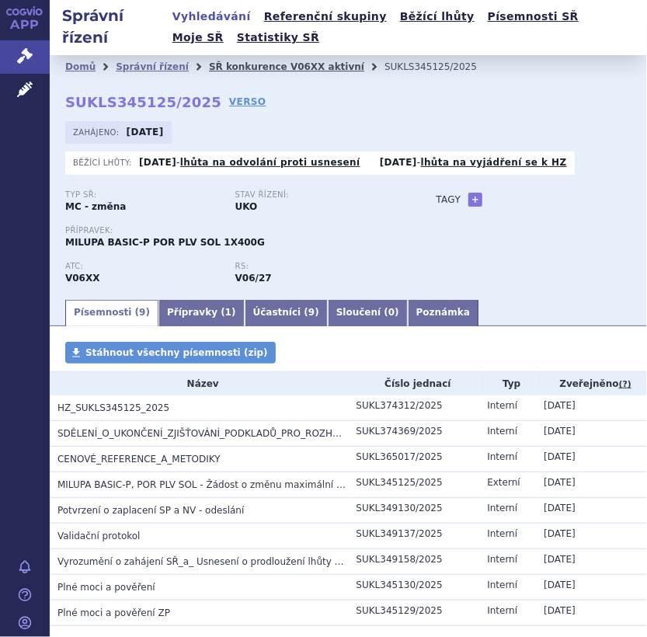
drag, startPoint x: 235, startPoint y: 64, endPoint x: 453, endPoint y: 75, distance: 218.5
click at [235, 64] on link "SŘ konkurence V06XX aktivní" at bounding box center [286, 66] width 155 height 11
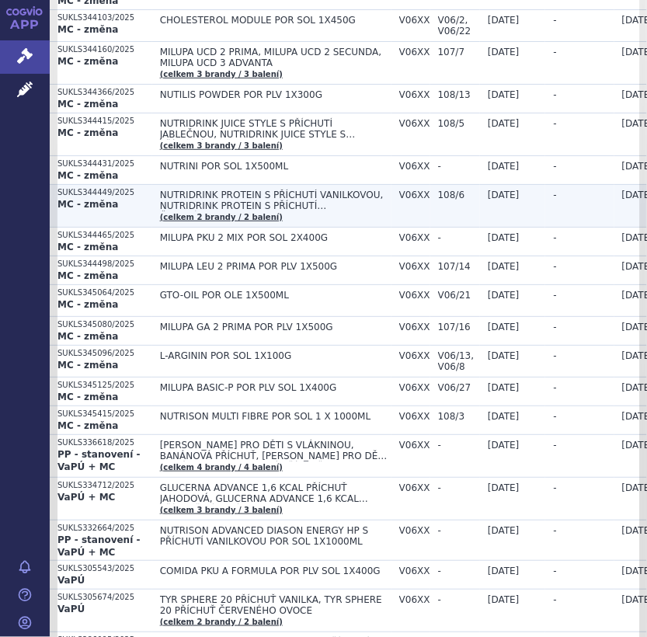
scroll to position [466, 0]
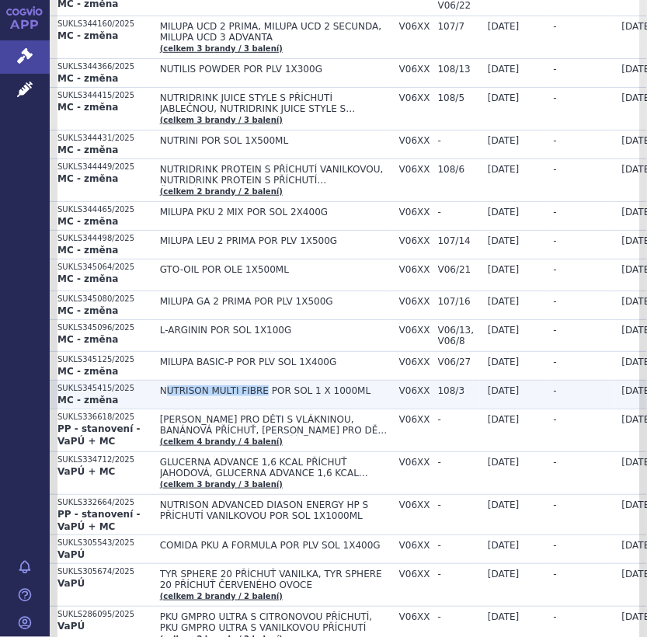
drag, startPoint x: 158, startPoint y: 385, endPoint x: 252, endPoint y: 386, distance: 94.7
click at [252, 386] on span "NUTRISON MULTI FIBRE POR SOL 1 X 1000ML" at bounding box center [275, 390] width 231 height 11
drag, startPoint x: 252, startPoint y: 386, endPoint x: 158, endPoint y: 385, distance: 94.7
click at [160, 385] on span "NUTRISON MULTI FIBRE POR SOL 1 X 1000ML" at bounding box center [275, 390] width 231 height 11
drag, startPoint x: 152, startPoint y: 384, endPoint x: 252, endPoint y: 386, distance: 100.2
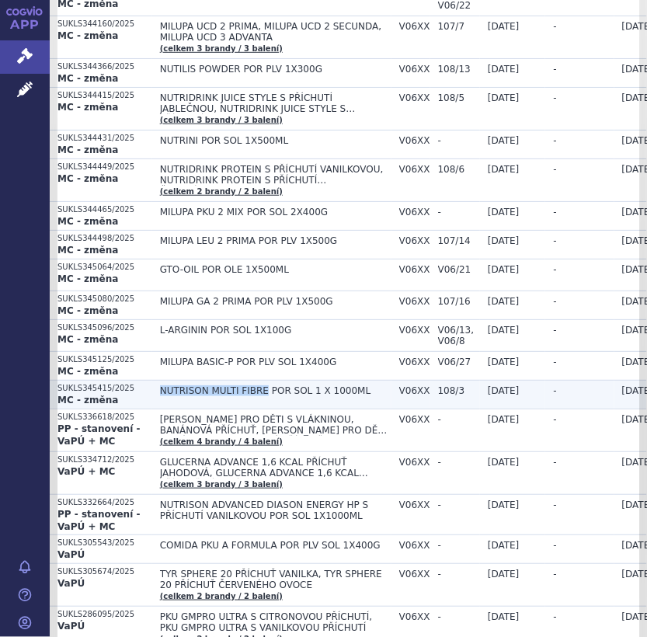
click at [252, 386] on td "NUTRISON MULTI FIBRE POR SOL 1 X 1000ML" at bounding box center [271, 394] width 239 height 29
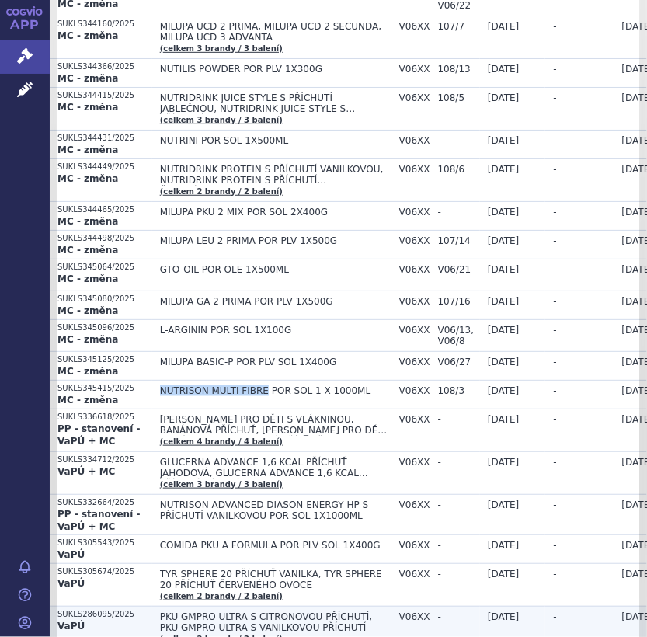
copy span "NUTRISON MULTI FIBRE"
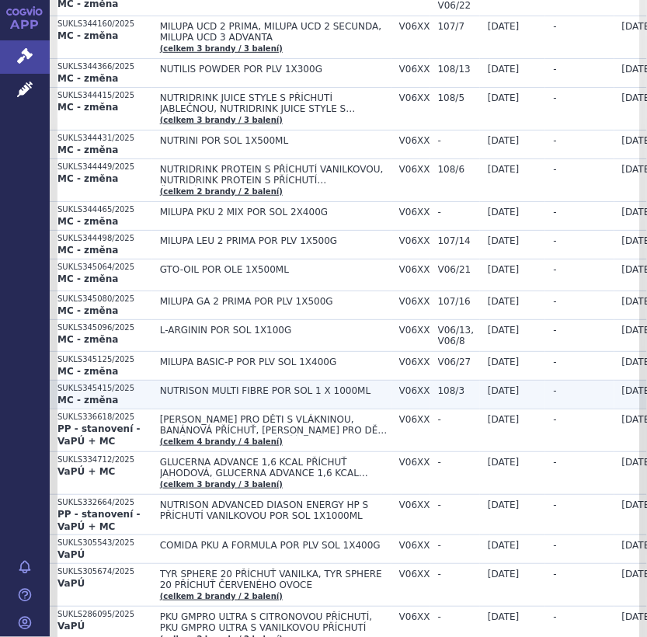
click at [357, 385] on span "NUTRISON MULTI FIBRE POR SOL 1 X 1000ML" at bounding box center [275, 390] width 231 height 11
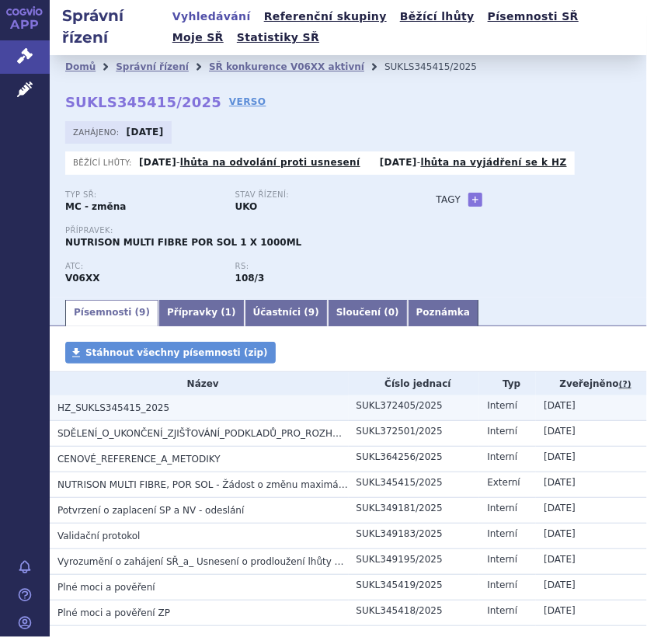
drag, startPoint x: 0, startPoint y: 0, endPoint x: 117, endPoint y: 408, distance: 424.9
click at [117, 408] on span "HZ_SUKLS345415_2025" at bounding box center [113, 407] width 112 height 11
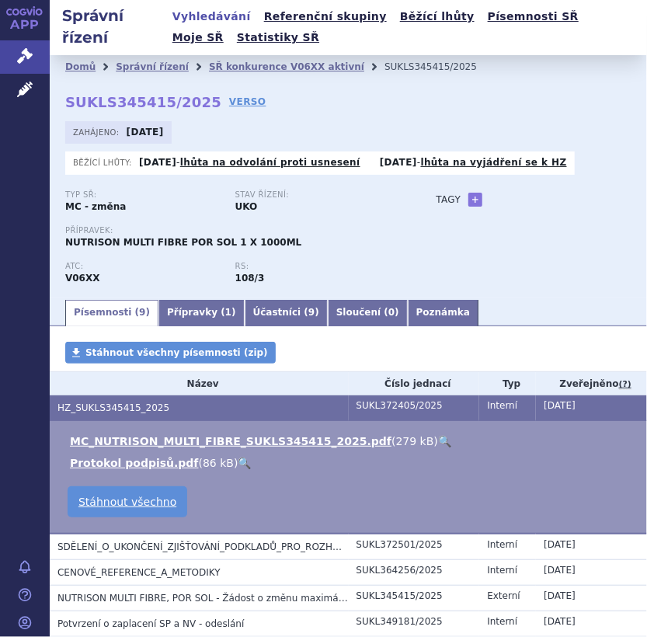
click at [438, 435] on link "🔍" at bounding box center [444, 441] width 13 height 12
click at [276, 68] on link "SŘ konkurence V06XX aktivní" at bounding box center [286, 66] width 155 height 11
